Goal: Task Accomplishment & Management: Manage account settings

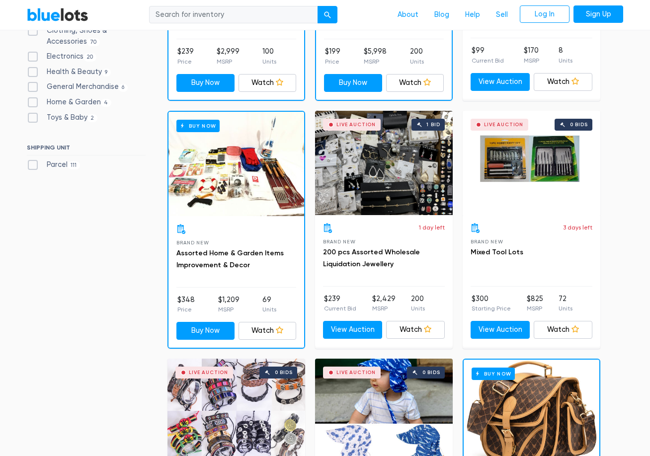
scroll to position [596, 0]
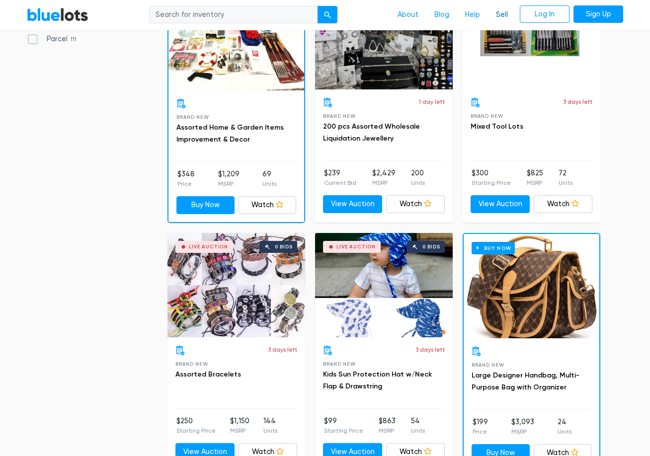
click at [497, 15] on link "Sell" at bounding box center [502, 14] width 28 height 19
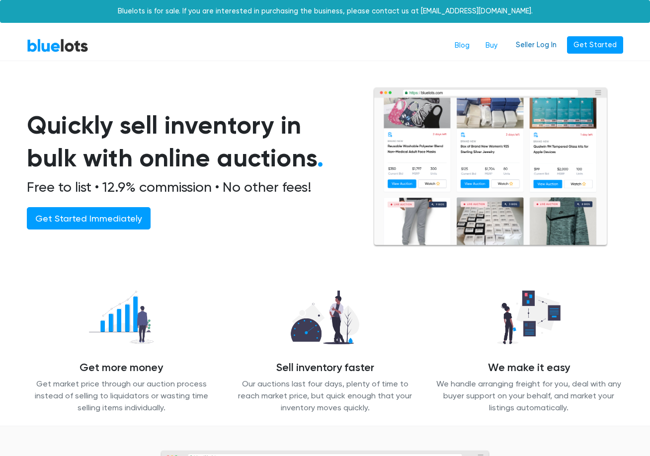
click at [549, 42] on link "Seller Log In" at bounding box center [536, 45] width 54 height 18
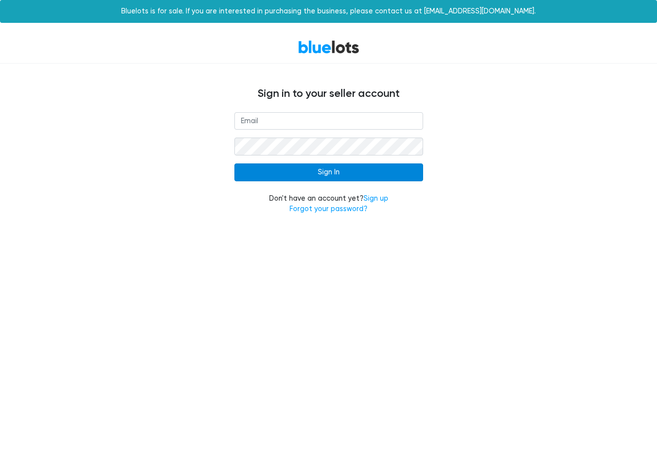
type input "rferland1@verizon.net"
click at [331, 170] on input "Sign In" at bounding box center [329, 172] width 189 height 18
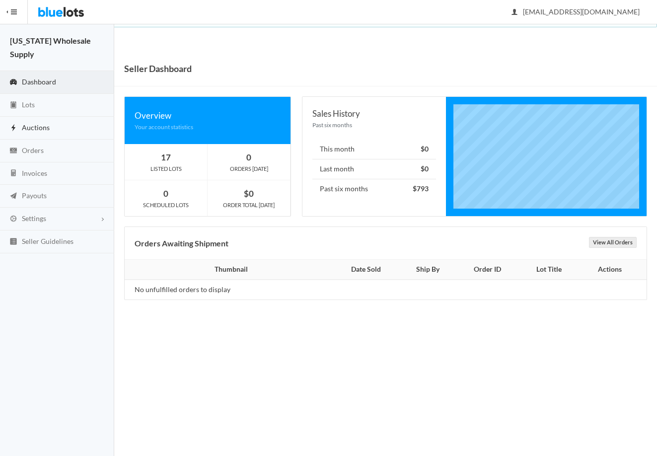
click at [56, 117] on link "Auctions" at bounding box center [57, 128] width 114 height 23
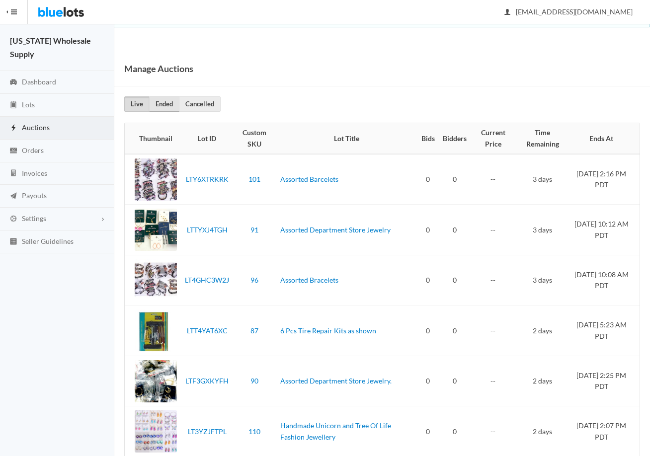
click at [160, 109] on link "Ended" at bounding box center [164, 103] width 30 height 15
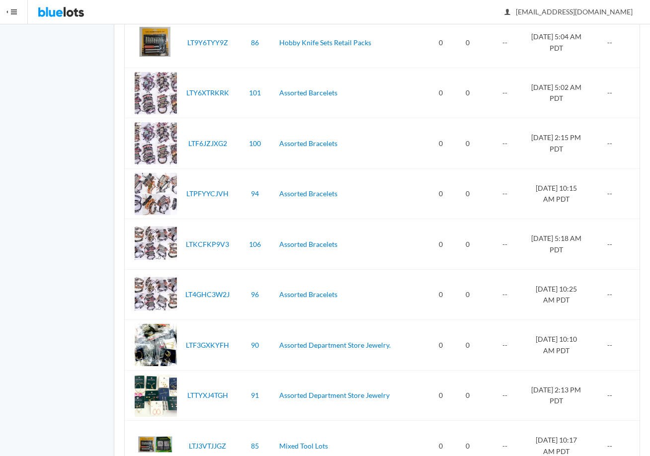
scroll to position [2037, 0]
